Goal: Task Accomplishment & Management: Manage account settings

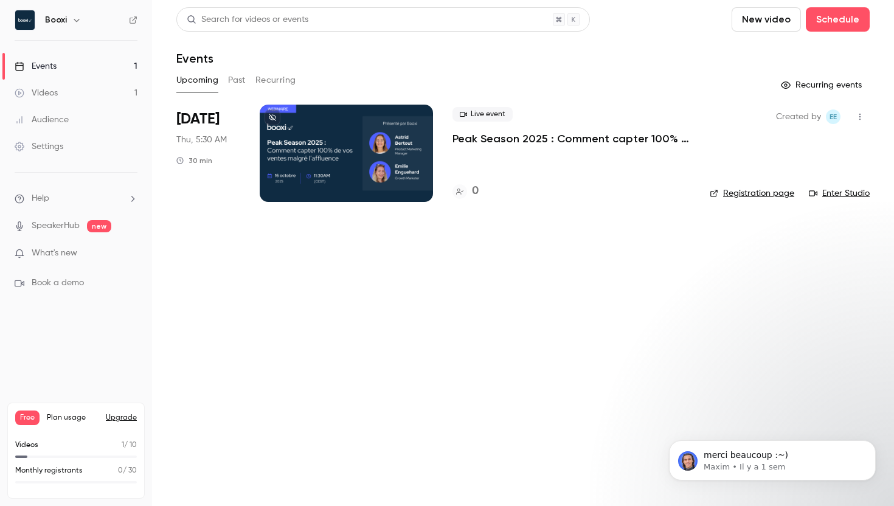
click at [346, 160] on div at bounding box center [346, 153] width 173 height 97
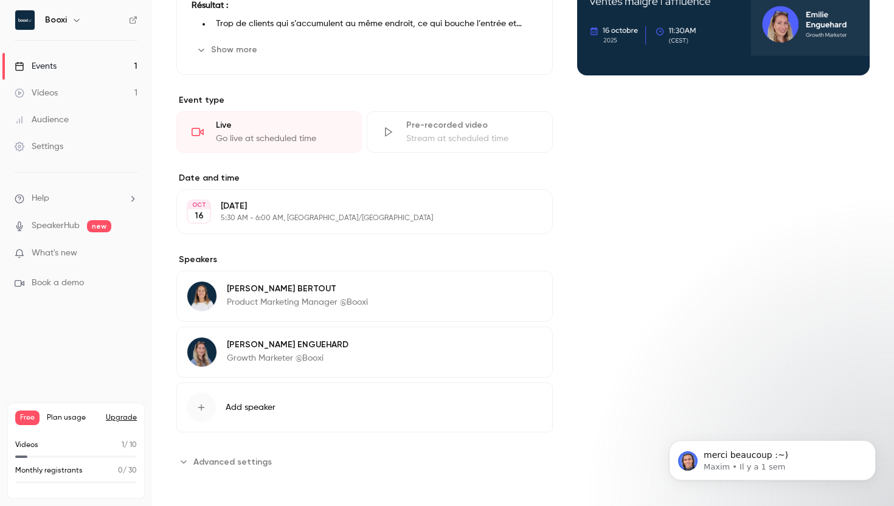
scroll to position [213, 0]
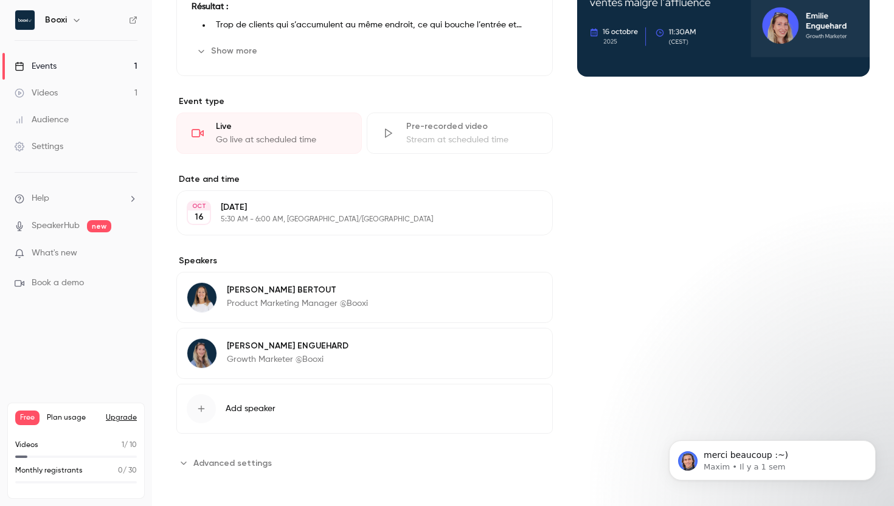
click at [280, 203] on p "[DATE]" at bounding box center [354, 207] width 267 height 12
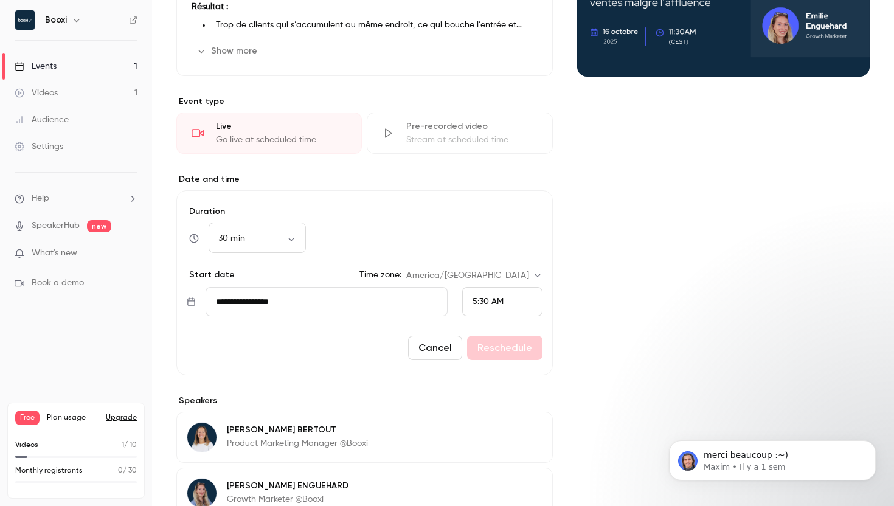
click at [519, 298] on div "5:30 AM" at bounding box center [502, 301] width 80 height 29
click at [488, 207] on span "8:30 AM" at bounding box center [488, 204] width 32 height 9
click at [505, 351] on button "Reschedule" at bounding box center [504, 348] width 75 height 24
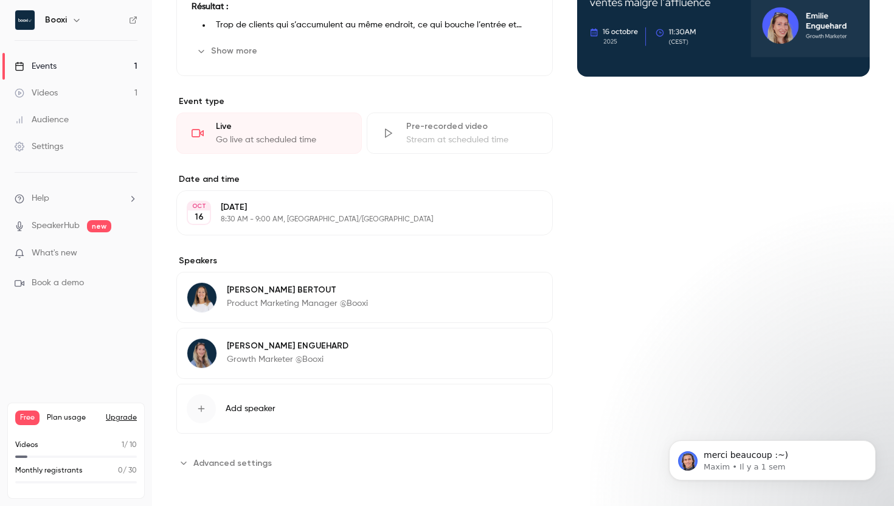
scroll to position [0, 0]
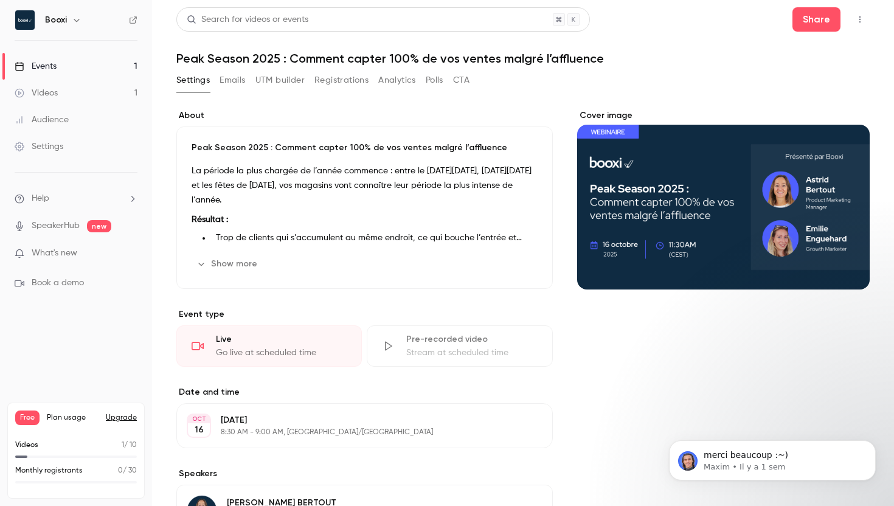
click at [857, 266] on button "Cover image" at bounding box center [847, 267] width 24 height 24
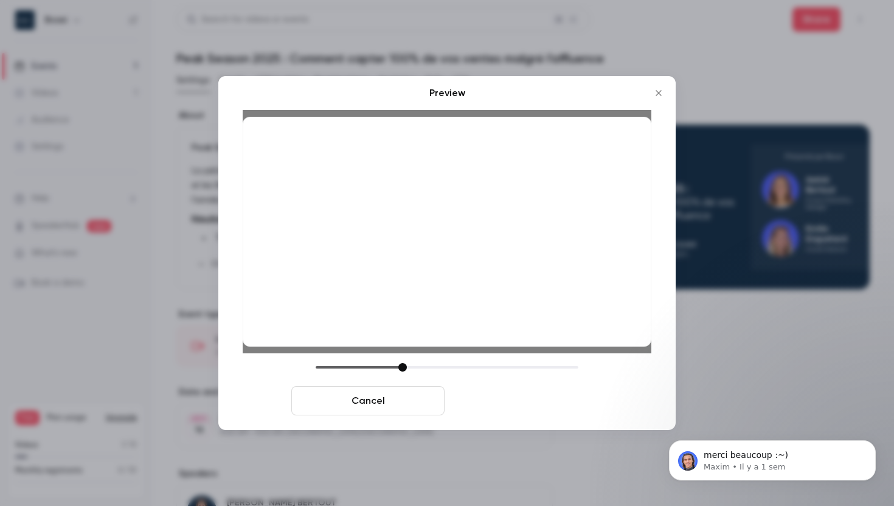
click at [500, 401] on button "Save cover" at bounding box center [525, 400] width 153 height 29
